Goal: Task Accomplishment & Management: Manage account settings

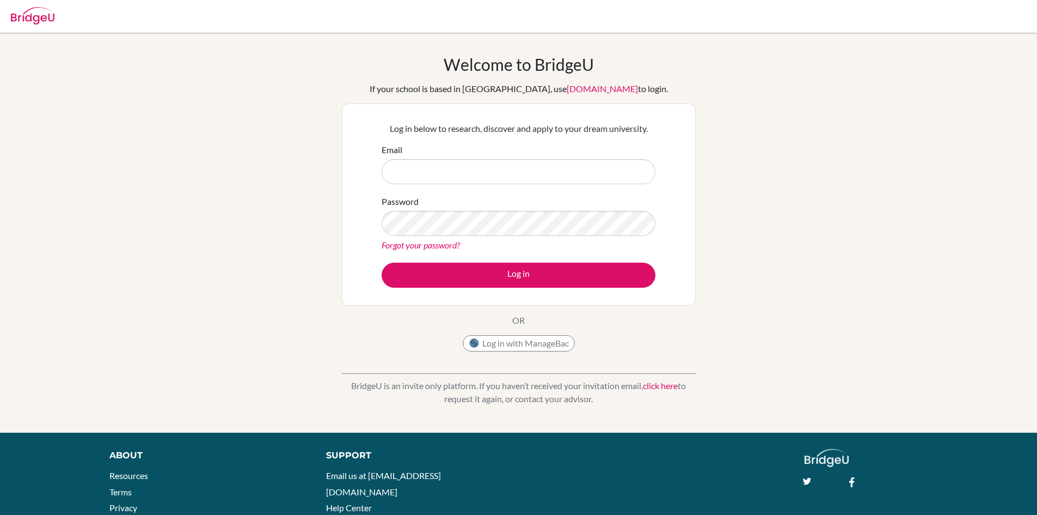
drag, startPoint x: 0, startPoint y: 0, endPoint x: 426, endPoint y: 166, distance: 457.4
click at [426, 166] on input "Email" at bounding box center [519, 171] width 274 height 25
click at [532, 341] on button "Log in with ManageBac" at bounding box center [519, 343] width 112 height 16
click at [466, 167] on input "Email" at bounding box center [519, 171] width 274 height 25
type input "advait@trins.org"
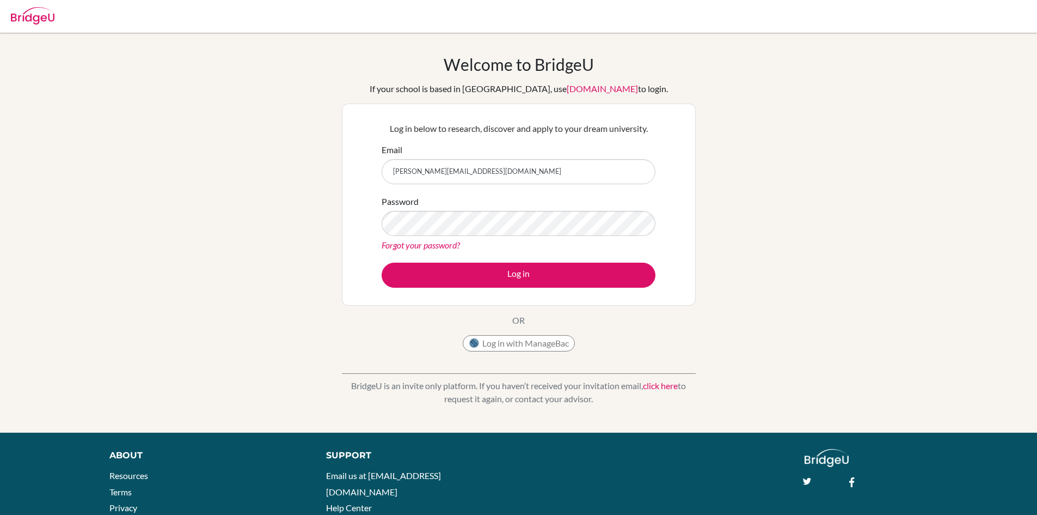
click at [382, 262] on button "Log in" at bounding box center [519, 274] width 274 height 25
click at [428, 206] on div "Password Forgot your password?" at bounding box center [519, 223] width 274 height 57
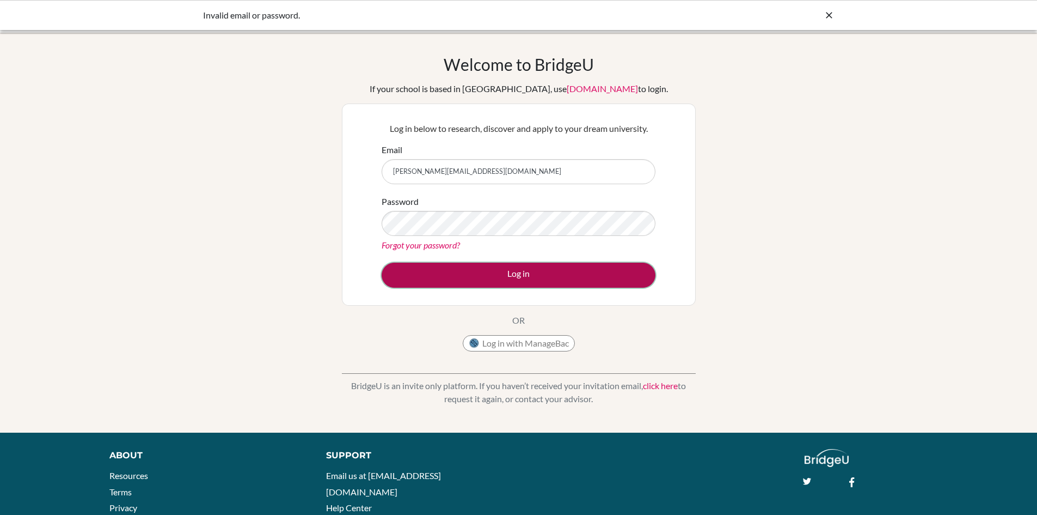
click at [469, 271] on button "Log in" at bounding box center [519, 274] width 274 height 25
drag, startPoint x: 474, startPoint y: 270, endPoint x: 468, endPoint y: 265, distance: 7.4
click at [474, 270] on button "Log in" at bounding box center [519, 274] width 274 height 25
